Goal: Ask a question: Seek information or help from site administrators or community

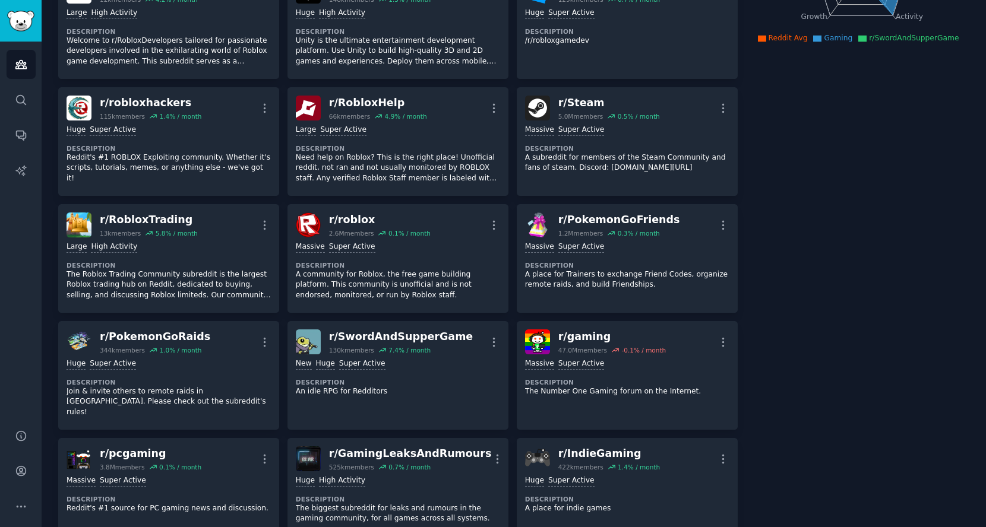
scroll to position [231, 0]
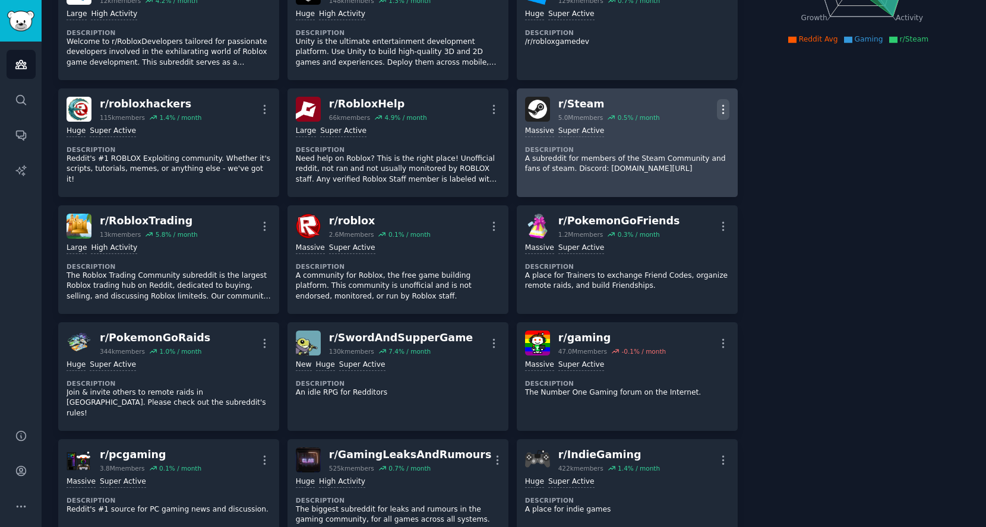
click at [722, 107] on icon "button" at bounding box center [722, 109] width 1 height 8
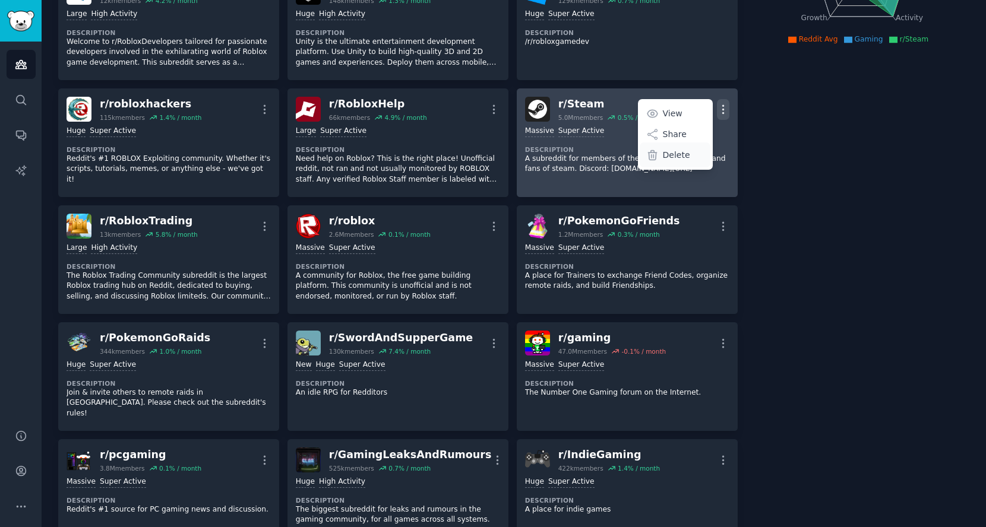
click at [691, 151] on div "Delete" at bounding box center [675, 155] width 71 height 25
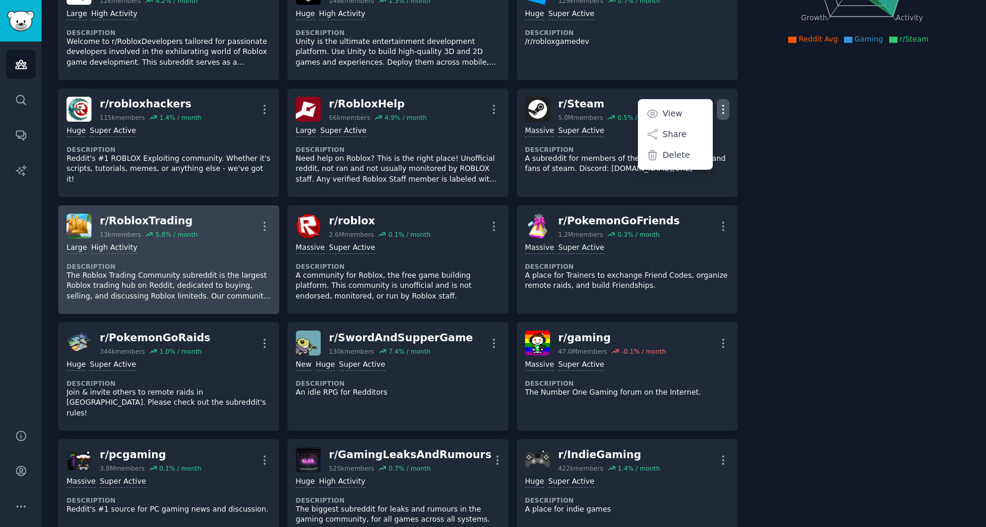
click at [271, 271] on p "The Roblox Trading Community subreddit is the largest Roblox trading hub on Red…" at bounding box center [169, 286] width 204 height 31
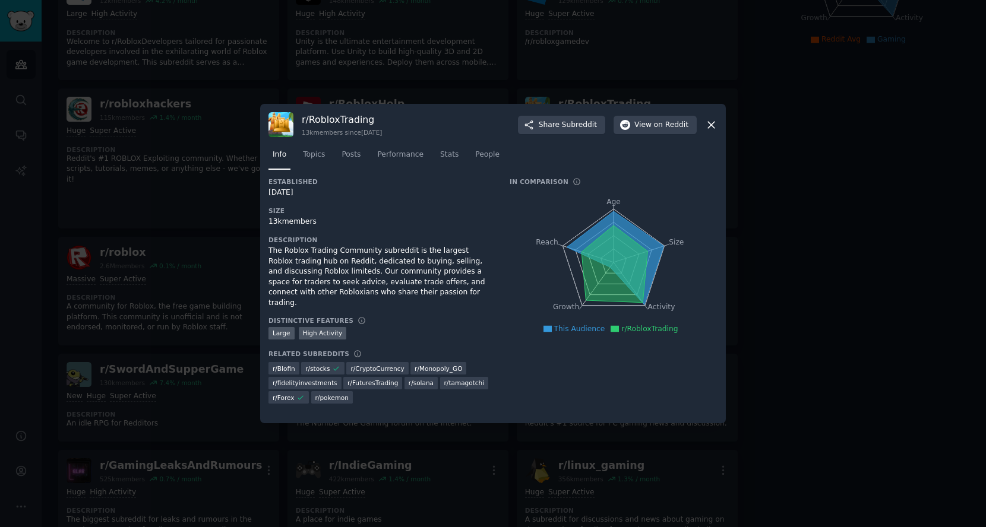
click at [710, 122] on icon at bounding box center [711, 125] width 12 height 12
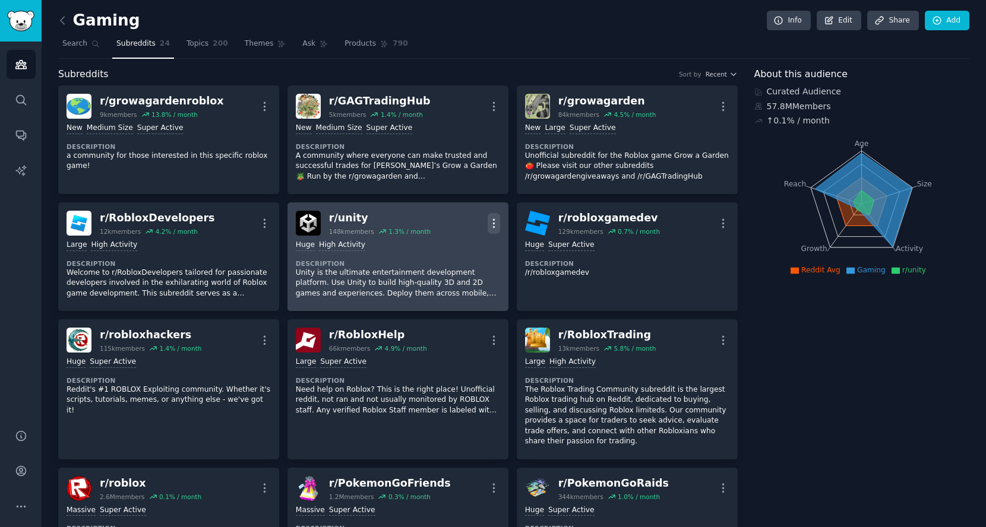
click at [494, 223] on icon "button" at bounding box center [494, 223] width 12 height 12
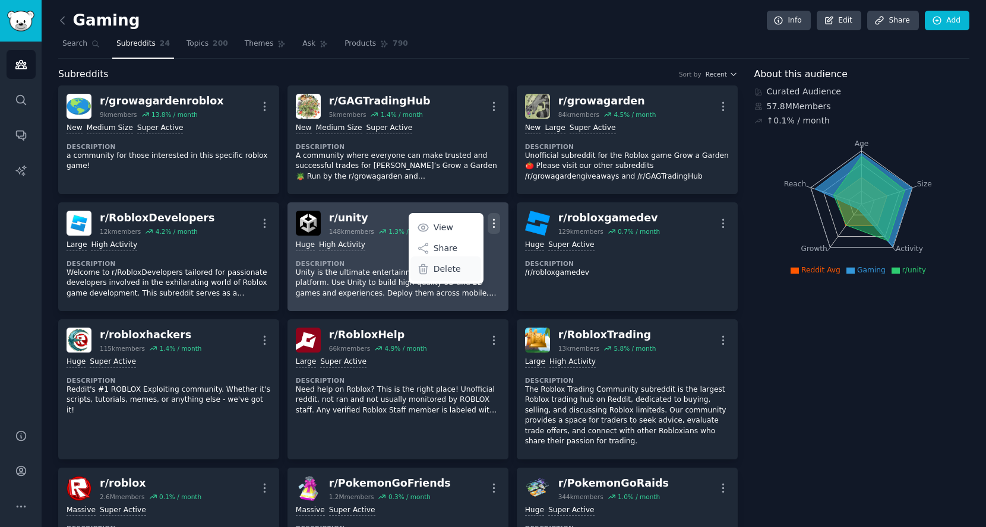
click at [457, 264] on p "Delete" at bounding box center [447, 269] width 27 height 12
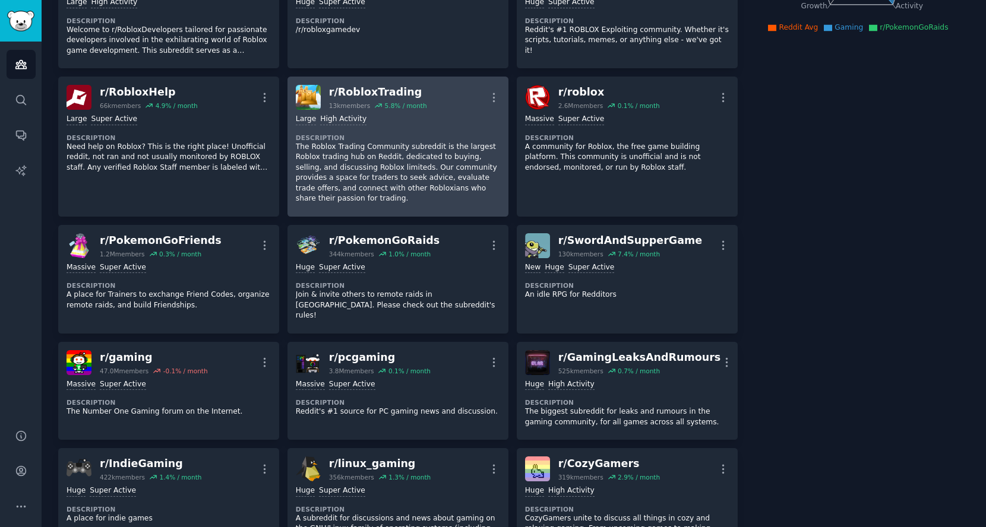
scroll to position [264, 0]
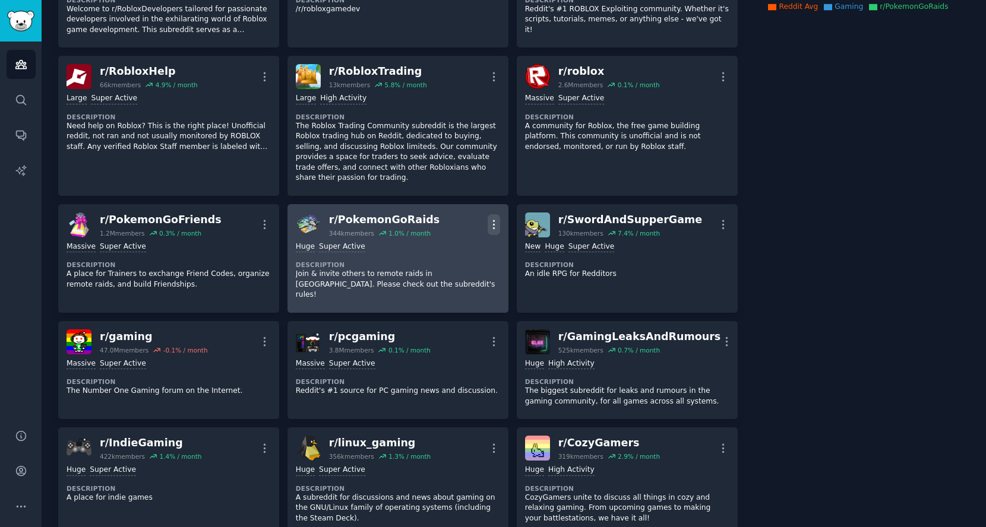
click at [490, 219] on icon "button" at bounding box center [494, 225] width 12 height 12
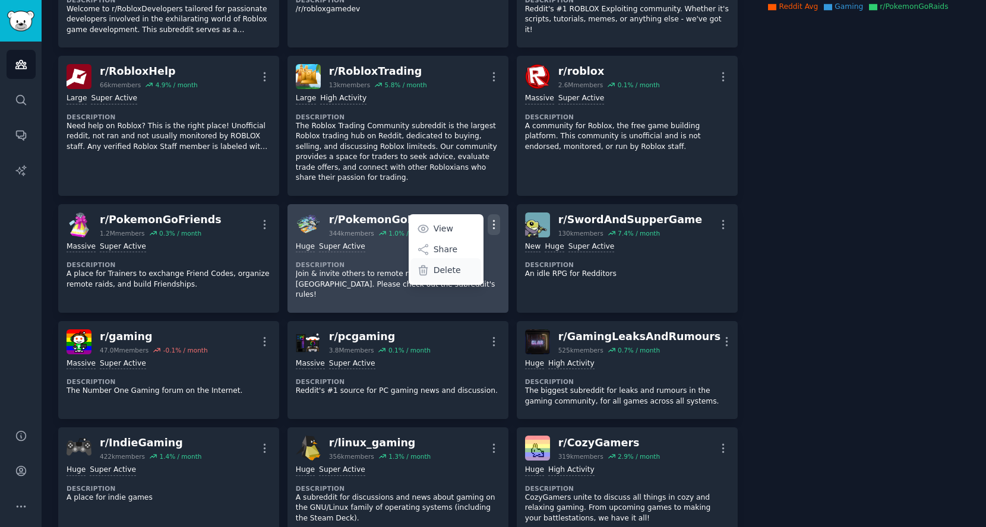
click at [461, 267] on div "Delete" at bounding box center [445, 270] width 71 height 25
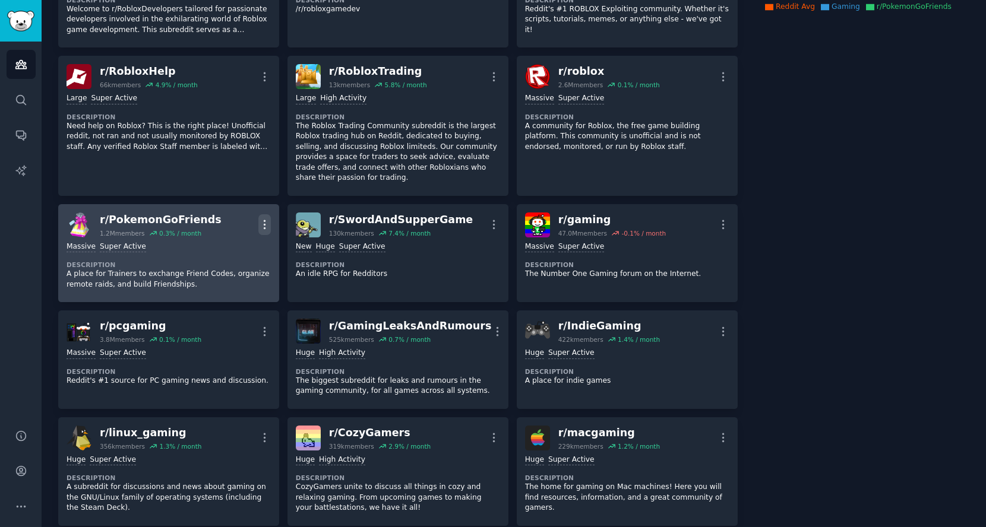
click at [264, 221] on icon "button" at bounding box center [264, 225] width 12 height 12
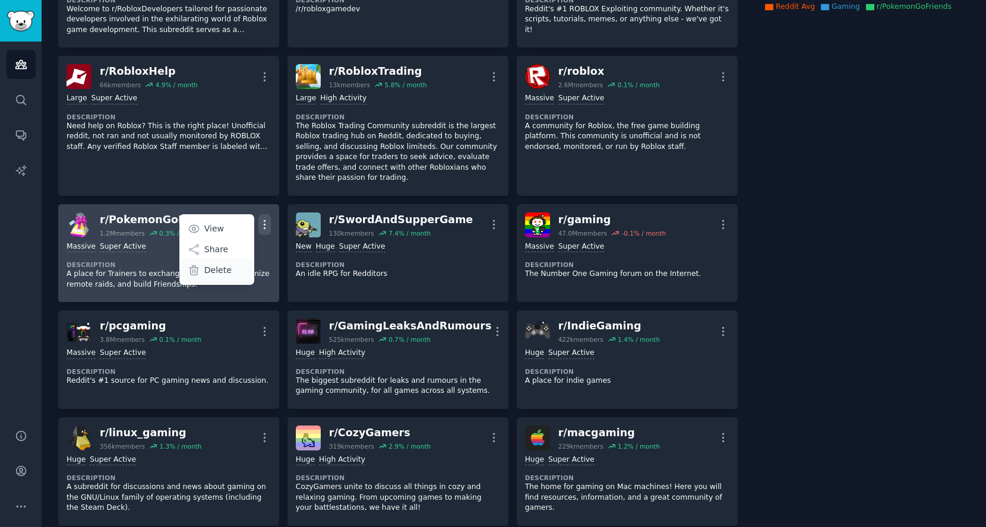
click at [237, 266] on div "Delete" at bounding box center [216, 270] width 71 height 25
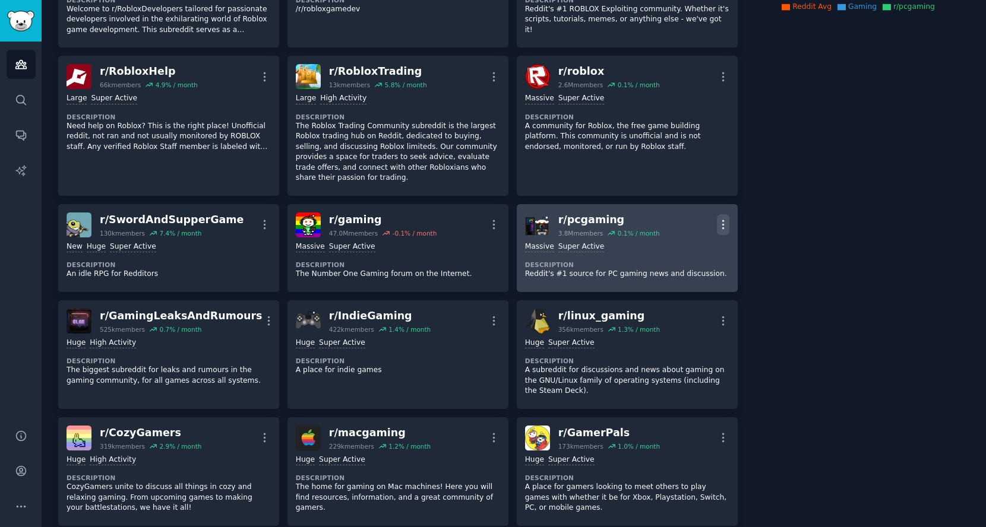
click at [721, 224] on icon "button" at bounding box center [723, 225] width 12 height 12
click at [672, 267] on p "Delete" at bounding box center [676, 270] width 27 height 12
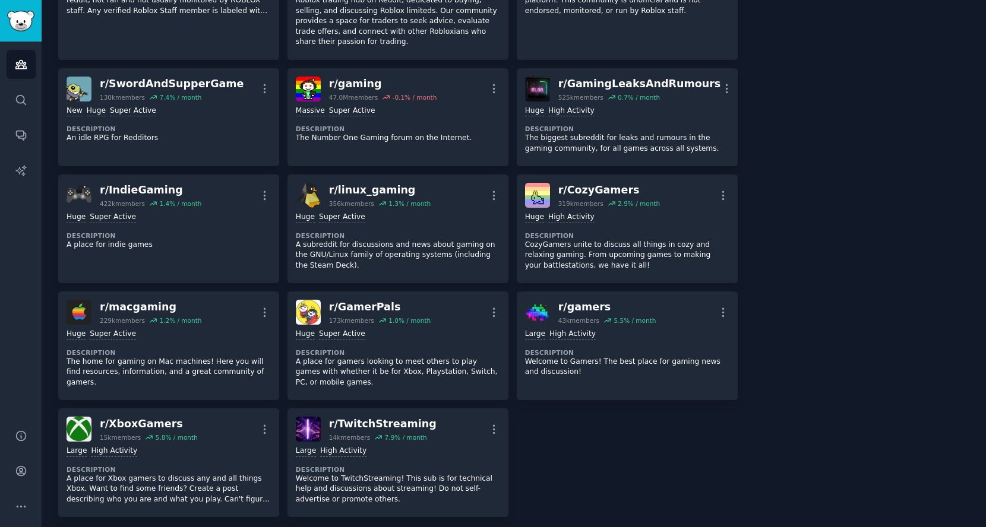
scroll to position [660, 0]
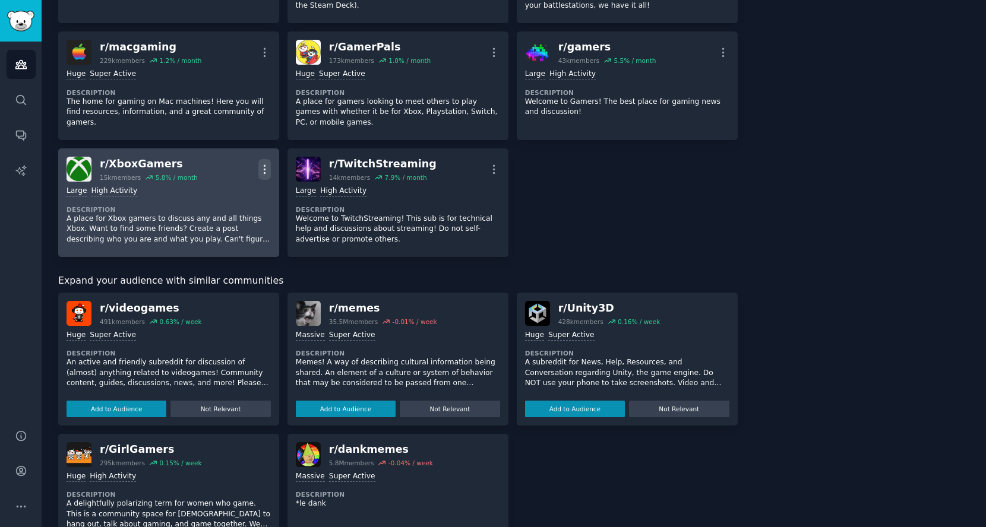
click at [260, 167] on icon "button" at bounding box center [264, 169] width 12 height 12
click at [229, 213] on div "Delete" at bounding box center [216, 215] width 71 height 25
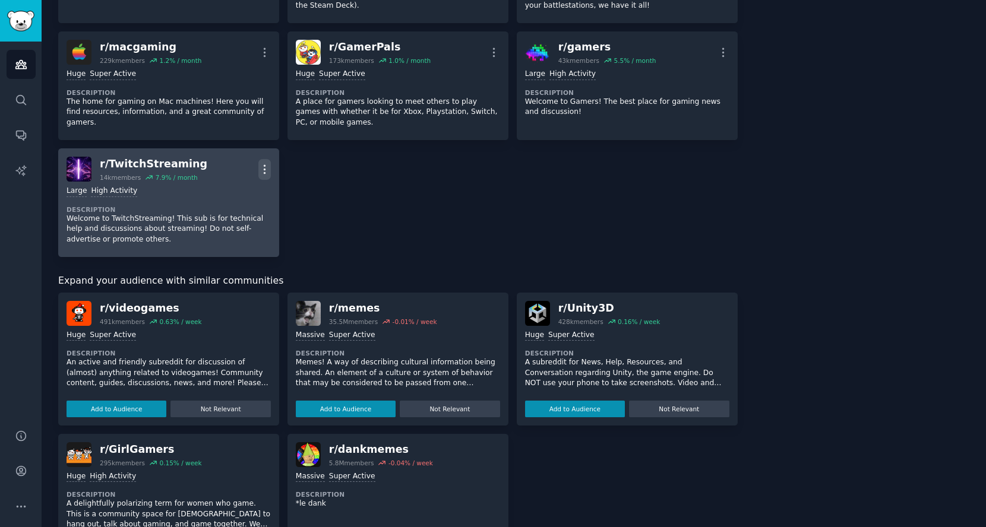
click at [262, 163] on icon "button" at bounding box center [264, 169] width 12 height 12
click at [218, 211] on p "Delete" at bounding box center [217, 215] width 27 height 12
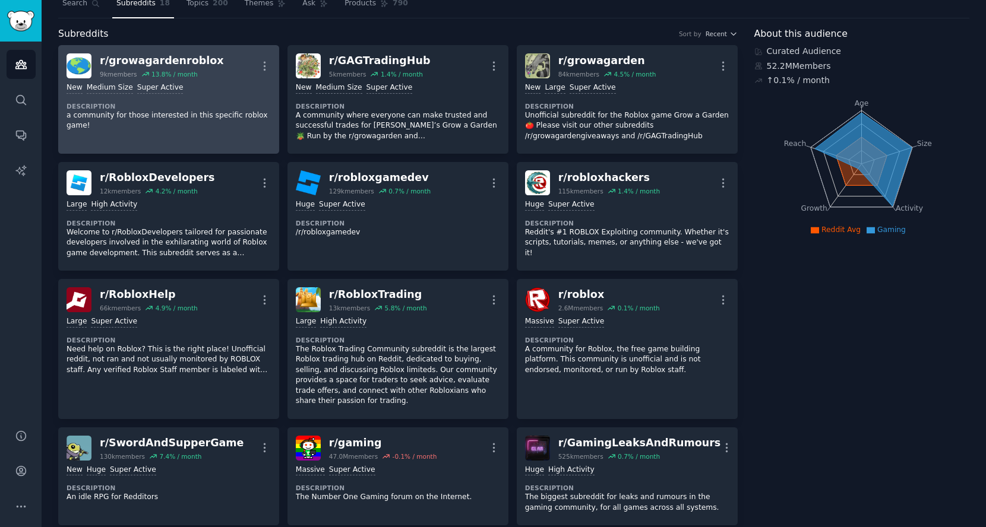
scroll to position [0, 0]
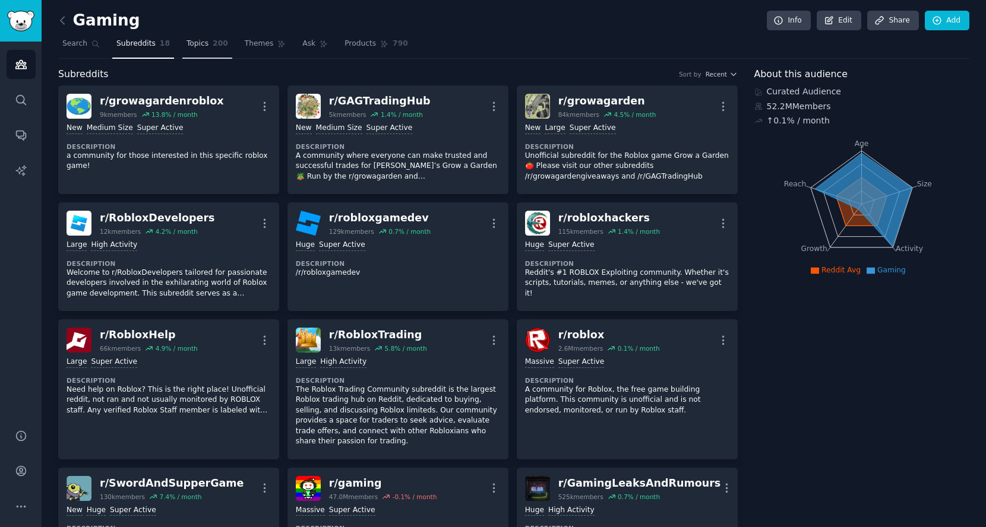
click at [205, 50] on link "Topics 200" at bounding box center [207, 46] width 50 height 24
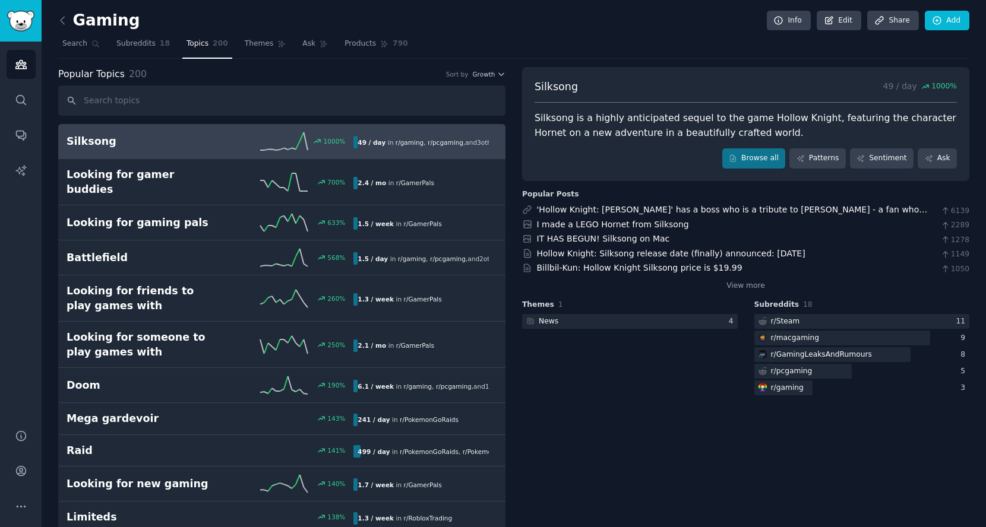
click at [389, 113] on input "text" at bounding box center [281, 101] width 447 height 30
click at [150, 45] on span "Subreddits" at bounding box center [135, 44] width 39 height 11
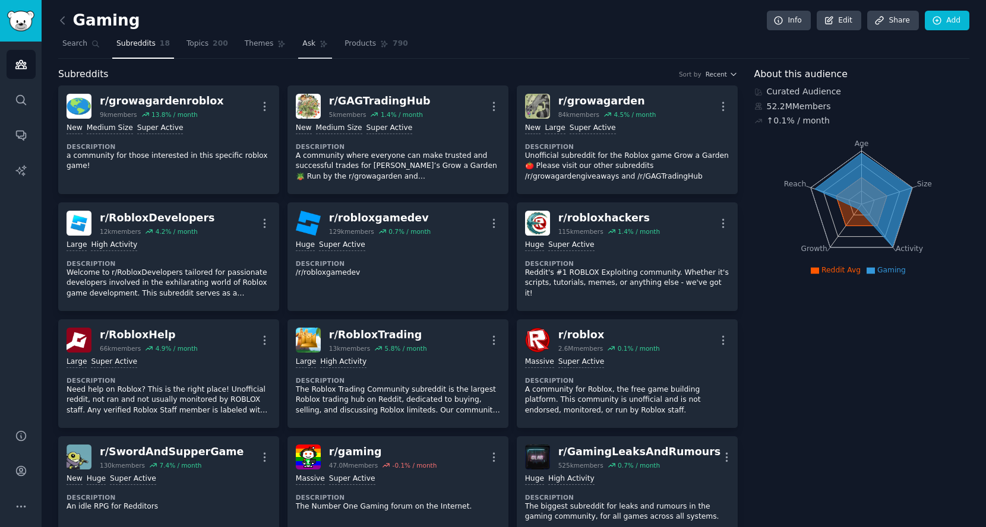
click at [305, 47] on span "Ask" at bounding box center [308, 44] width 13 height 11
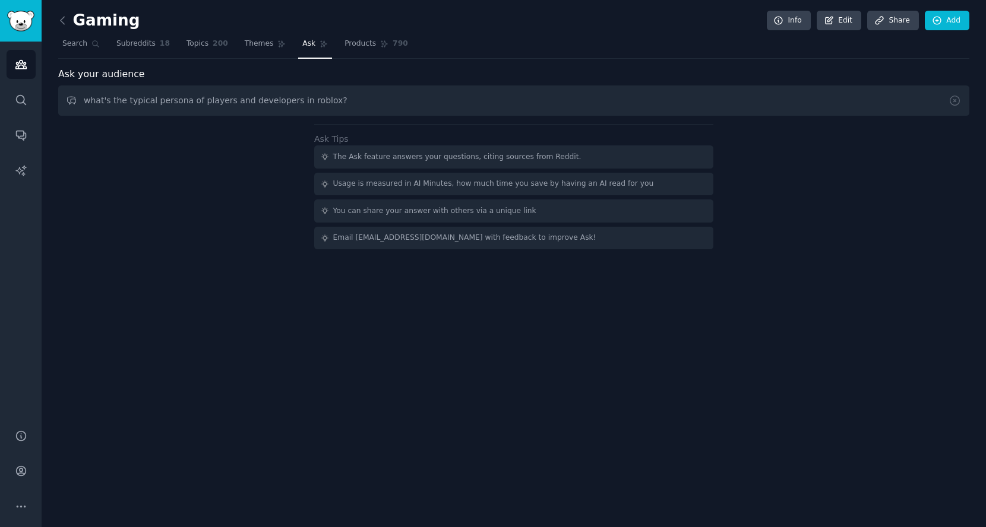
type input "what's the typical persona of players and developers in roblox?"
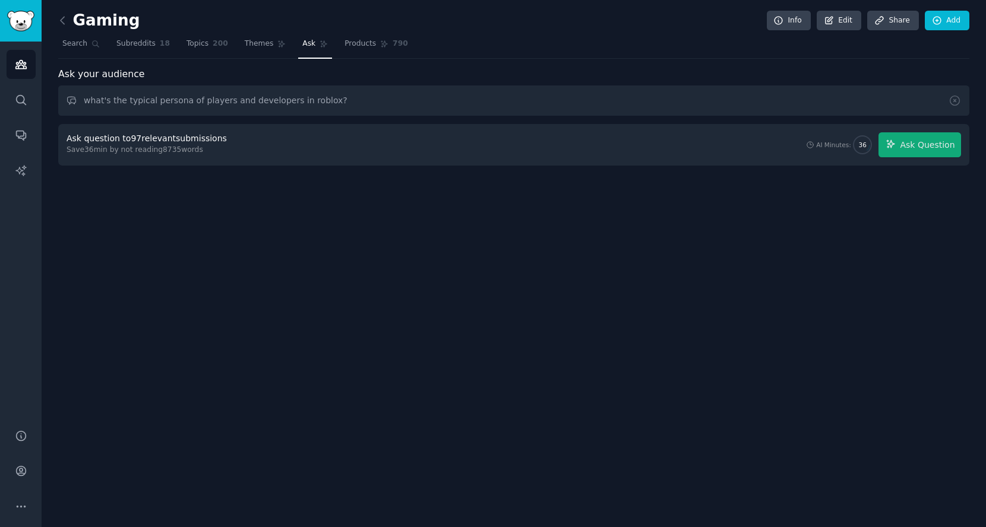
click at [962, 129] on div "Ask question to 97 relevant submissions Save 36 min by not reading 8735 words A…" at bounding box center [513, 145] width 911 height 42
click at [950, 141] on span "Ask Question" at bounding box center [927, 145] width 55 height 12
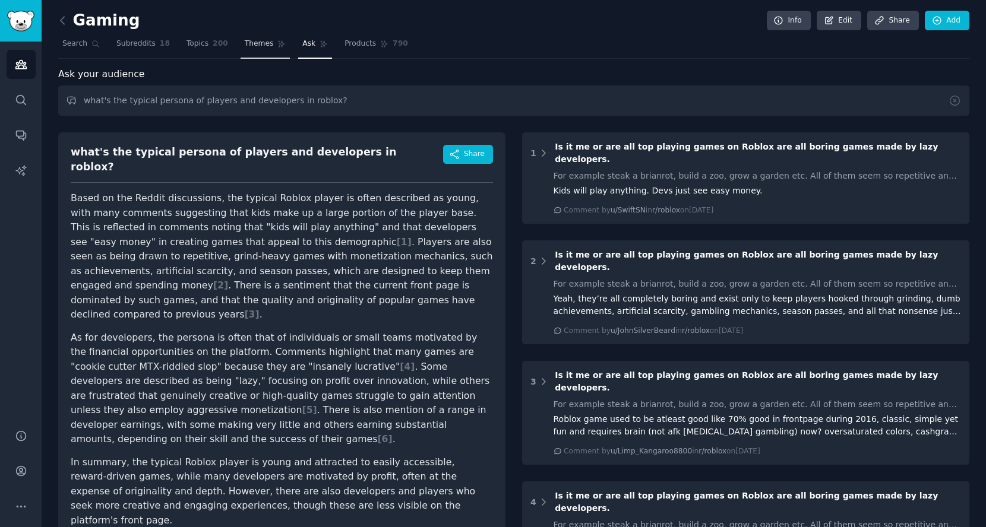
click at [277, 43] on icon at bounding box center [281, 44] width 8 height 8
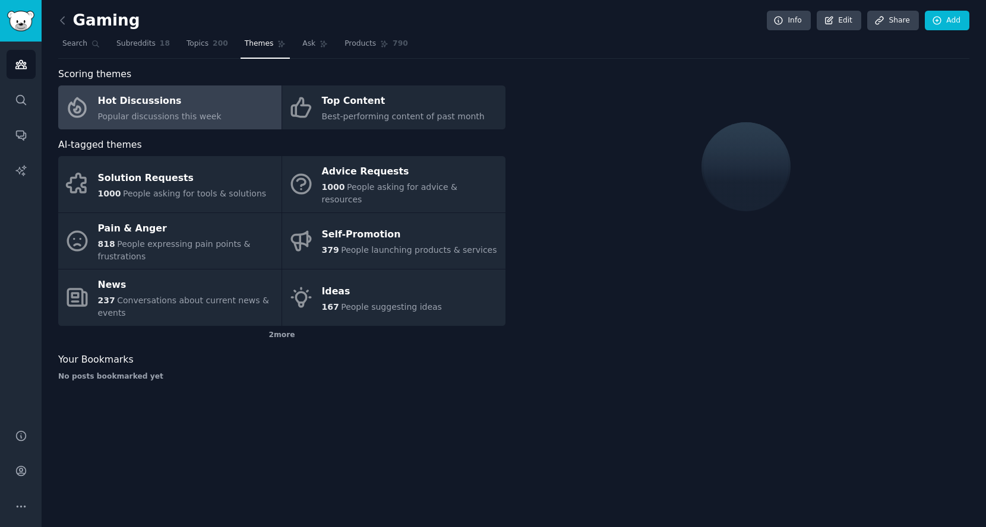
click at [231, 106] on link "Hot Discussions Popular discussions this week" at bounding box center [169, 108] width 223 height 44
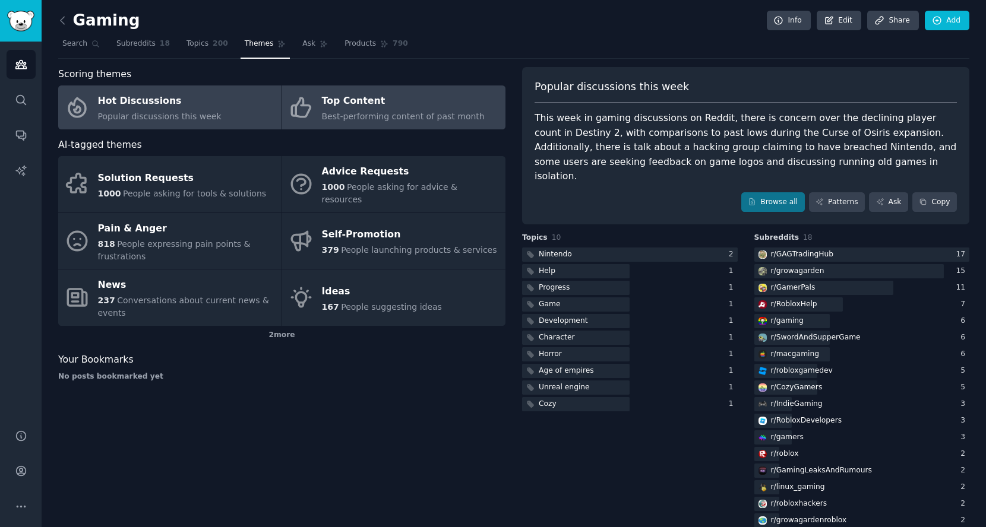
click at [332, 121] on div "Best-performing content of past month" at bounding box center [403, 116] width 163 height 12
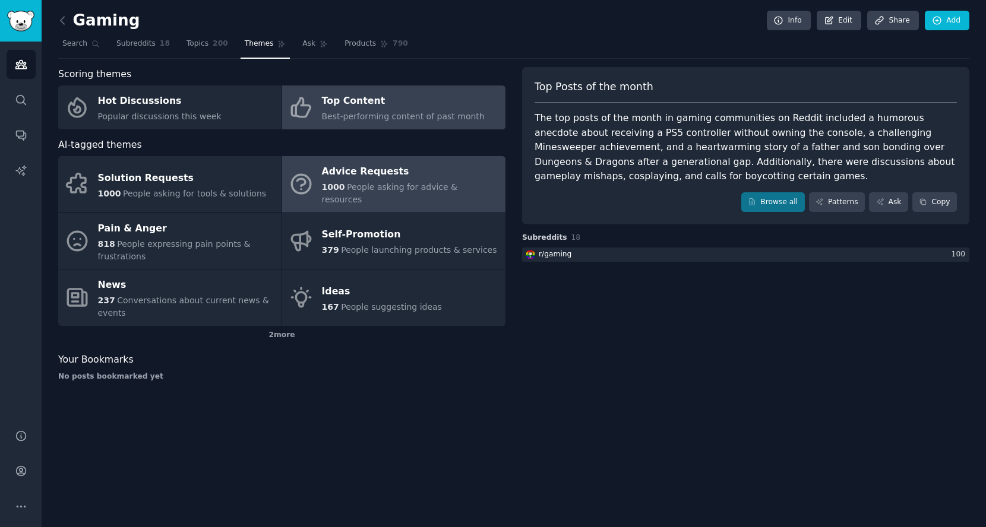
click at [365, 182] on span "People asking for advice & resources" at bounding box center [390, 193] width 136 height 22
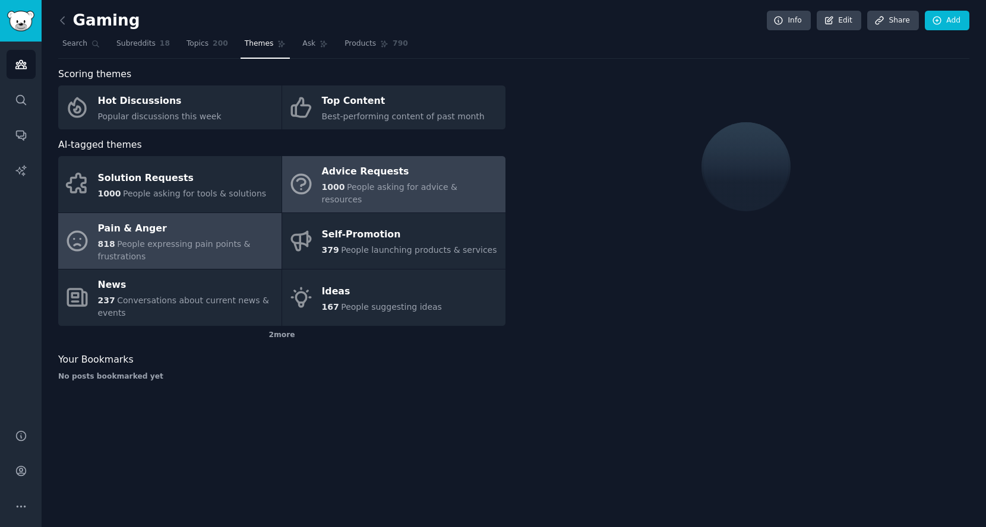
click at [224, 239] on span "People expressing pain points & frustrations" at bounding box center [174, 250] width 153 height 22
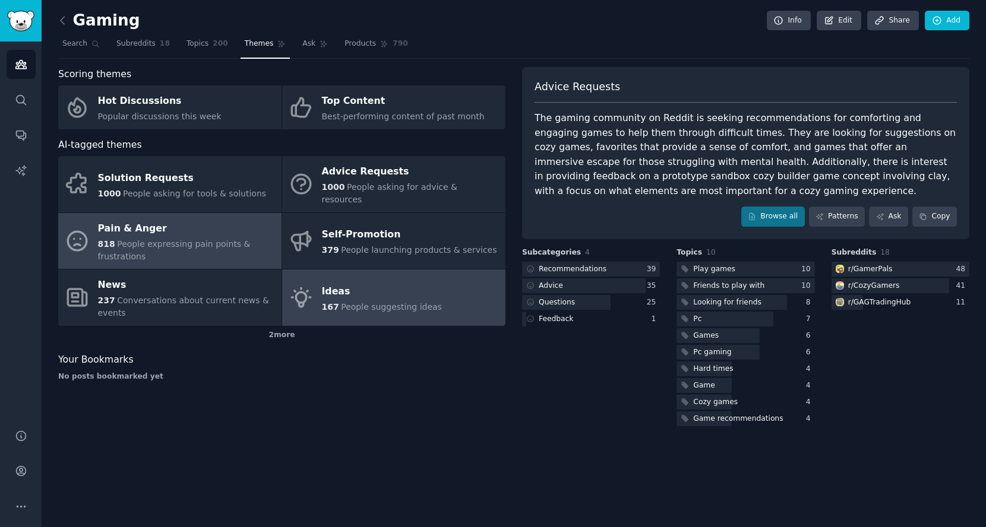
click at [343, 282] on div "Ideas" at bounding box center [382, 291] width 120 height 19
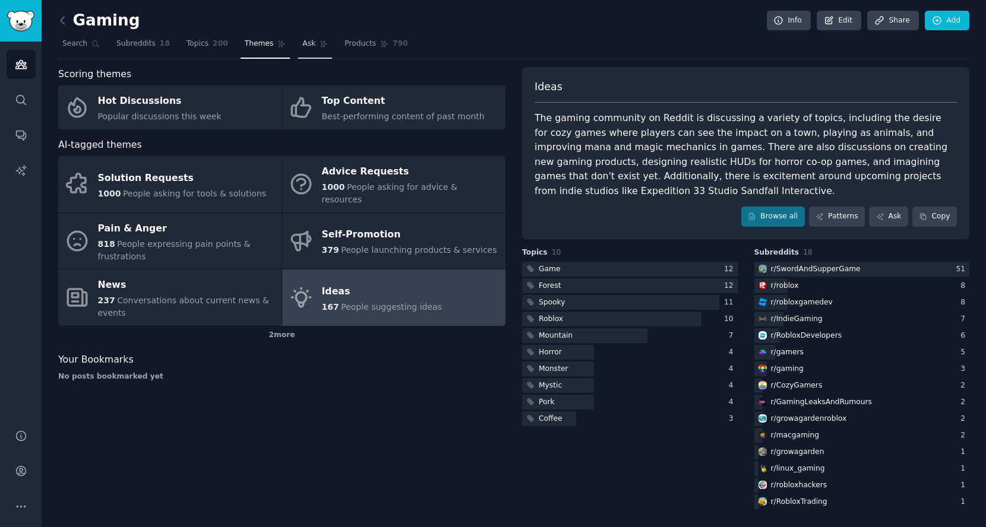
click at [298, 50] on link "Ask" at bounding box center [315, 46] width 34 height 24
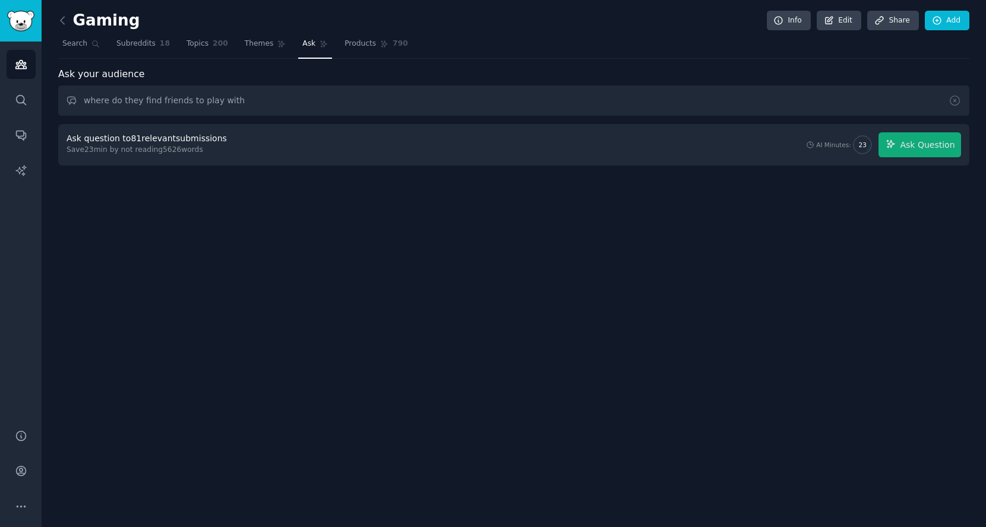
type input "where do they find friends to play with"
click at [922, 128] on div "Ask question to 81 relevant submissions Save 23 min by not reading 5626 words A…" at bounding box center [513, 145] width 911 height 42
click at [918, 143] on span "Ask Question" at bounding box center [927, 145] width 55 height 12
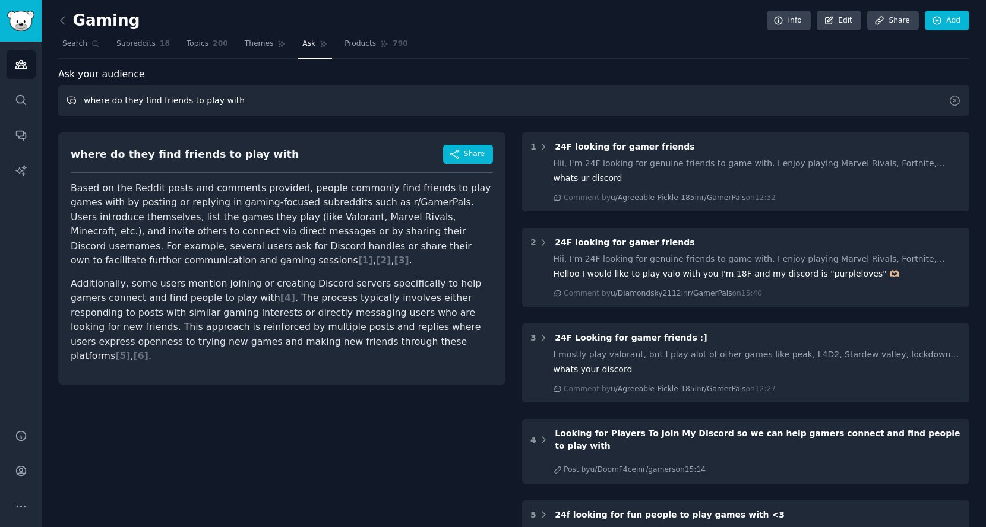
click at [293, 103] on input "where do they find friends to play with" at bounding box center [513, 101] width 911 height 30
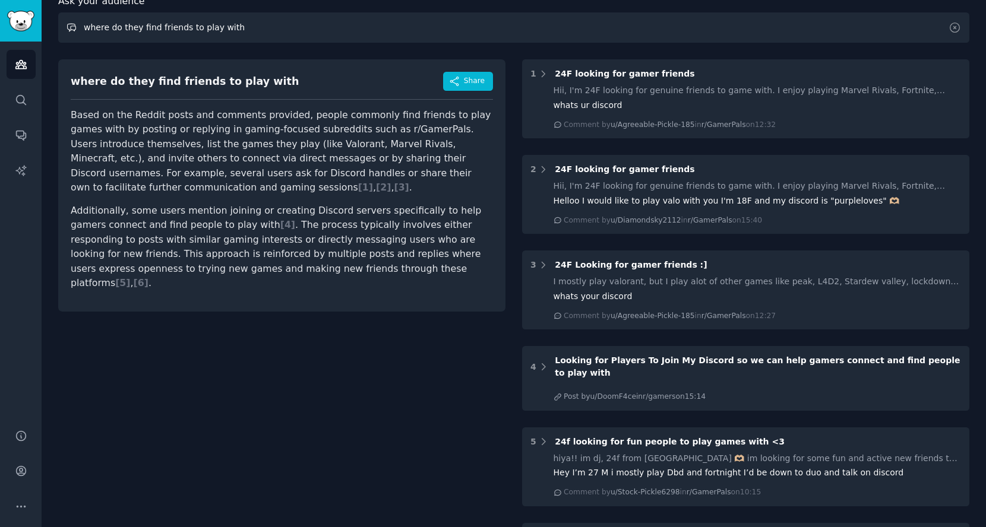
scroll to position [132, 0]
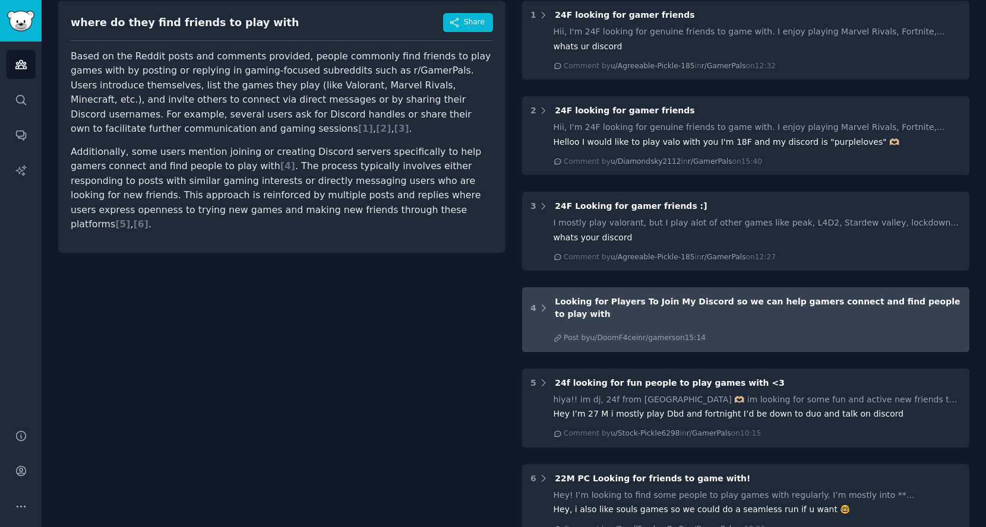
click at [734, 319] on div "4 Looking for Players To Join My Discord so we can help gamers connect and find…" at bounding box center [745, 319] width 447 height 65
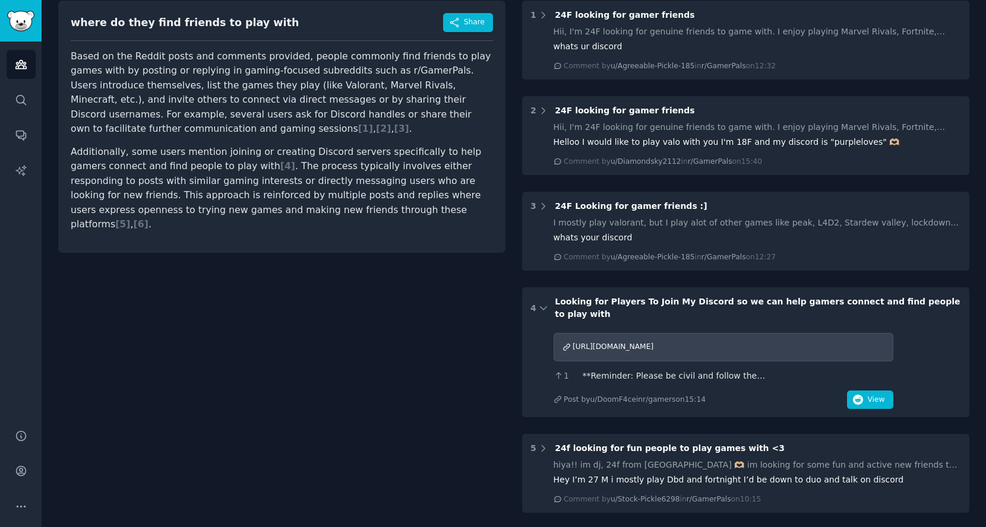
click at [678, 346] on div "[URL][DOMAIN_NAME]" at bounding box center [723, 347] width 340 height 29
